Goal: Information Seeking & Learning: Learn about a topic

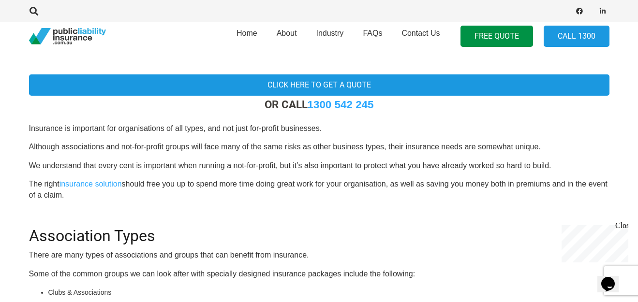
scroll to position [244, 0]
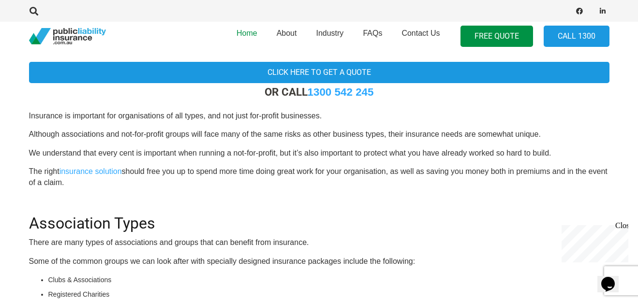
click at [244, 32] on span "Home" at bounding box center [247, 33] width 21 height 8
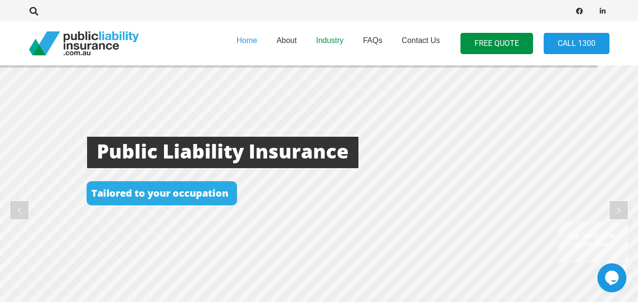
click at [334, 44] on link "Industry" at bounding box center [329, 43] width 47 height 49
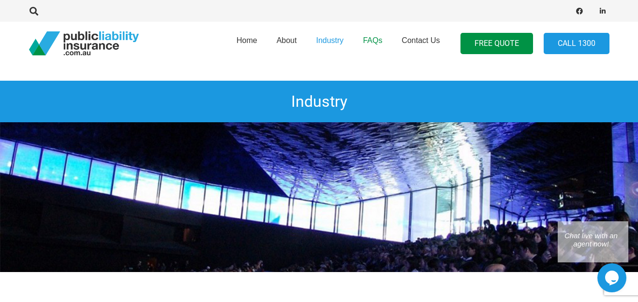
click at [378, 46] on link "FAQs" at bounding box center [372, 43] width 39 height 49
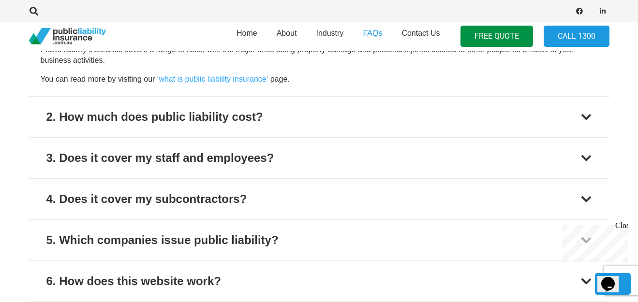
scroll to position [435, 0]
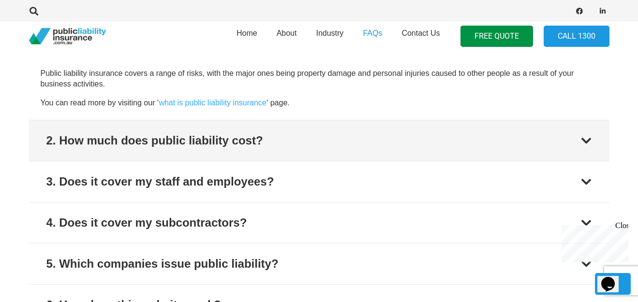
click at [303, 132] on button "2. How much does public liability cost?" at bounding box center [319, 140] width 580 height 41
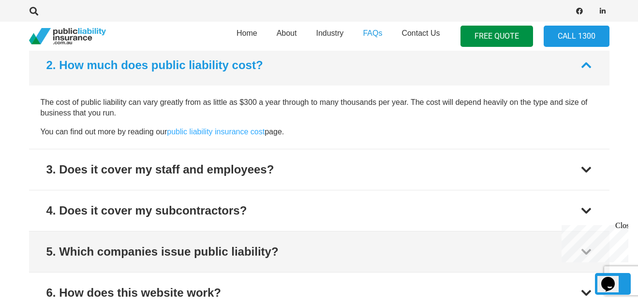
scroll to position [442, 0]
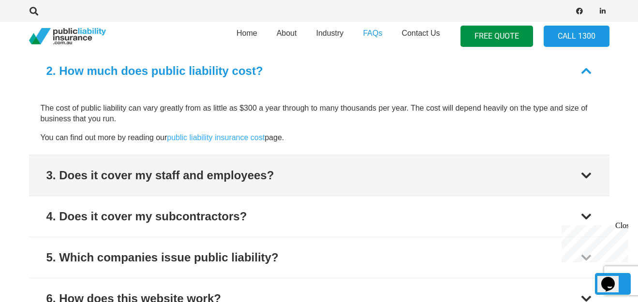
click at [207, 175] on div "3. Does it cover my staff and employees?" at bounding box center [160, 175] width 228 height 17
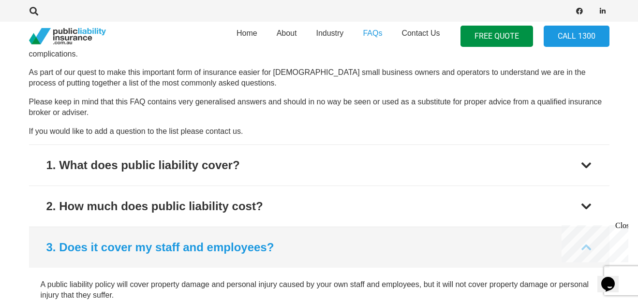
scroll to position [289, 0]
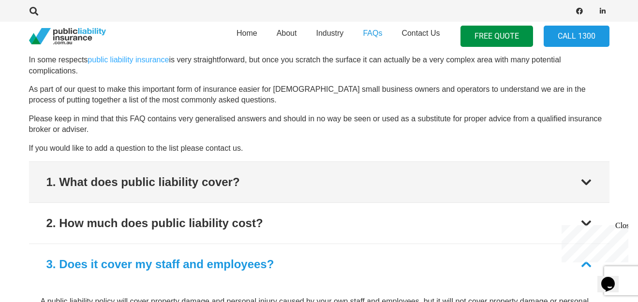
click at [443, 180] on button "1. What does public liability cover?" at bounding box center [319, 182] width 580 height 41
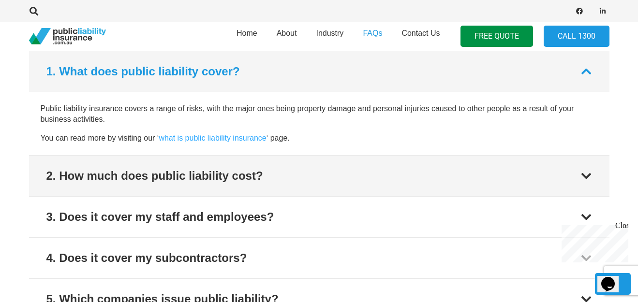
scroll to position [400, 0]
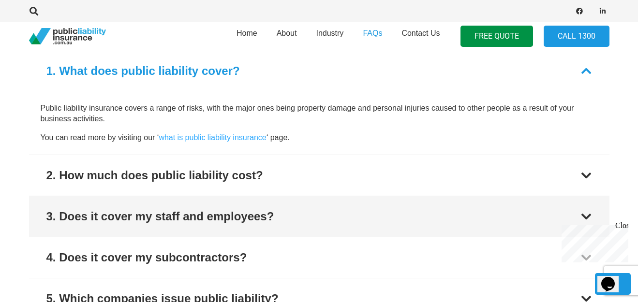
click at [536, 209] on button "3. Does it cover my staff and employees?" at bounding box center [319, 216] width 580 height 41
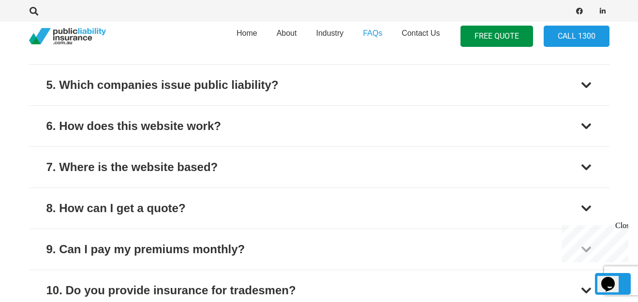
scroll to position [677, 0]
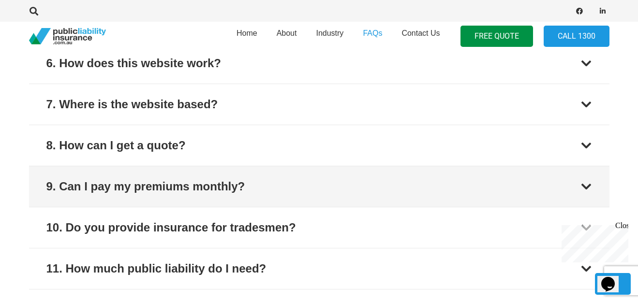
click at [302, 189] on button "9. Can I pay my premiums monthly?" at bounding box center [319, 186] width 580 height 41
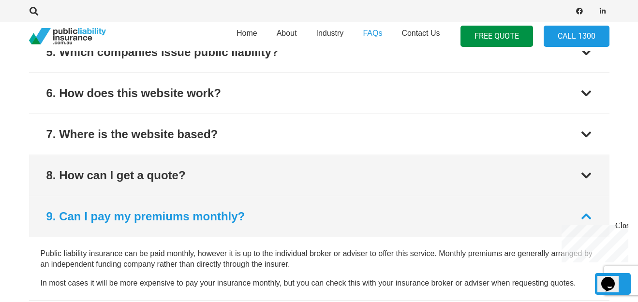
scroll to position [583, 0]
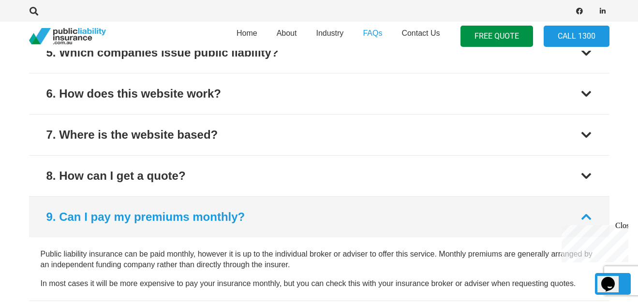
click at [585, 213] on div at bounding box center [586, 217] width 12 height 12
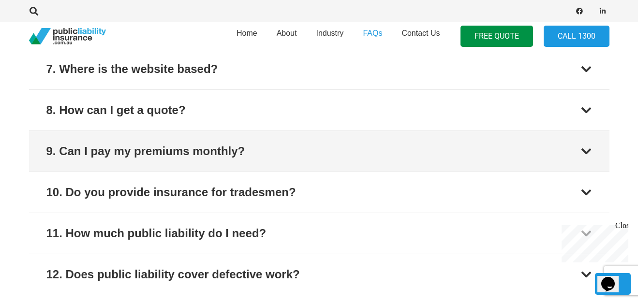
scroll to position [632, 0]
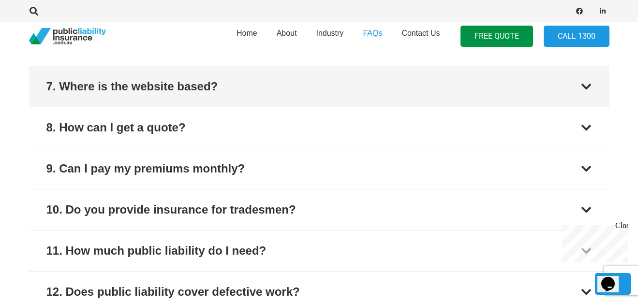
click at [397, 101] on button "7. Where is the website based?" at bounding box center [319, 86] width 580 height 41
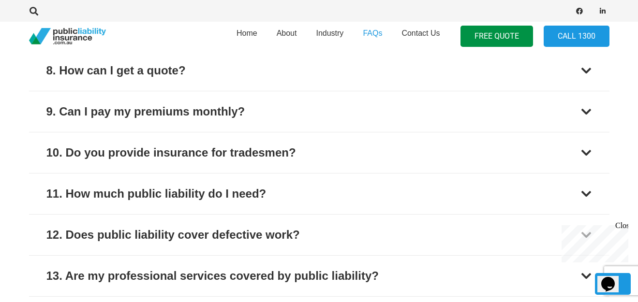
scroll to position [744, 0]
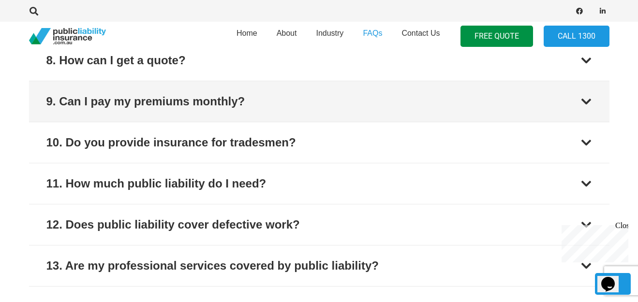
click at [368, 116] on button "9. Can I pay my premiums monthly?" at bounding box center [319, 101] width 580 height 41
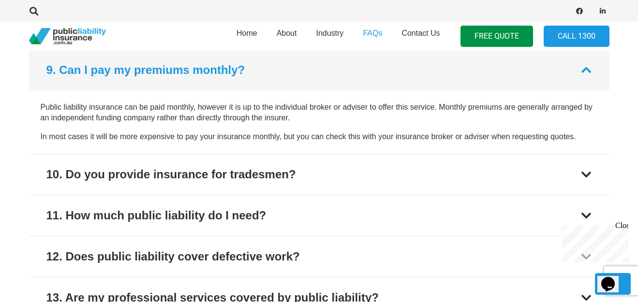
scroll to position [729, 0]
